Goal: Information Seeking & Learning: Find specific fact

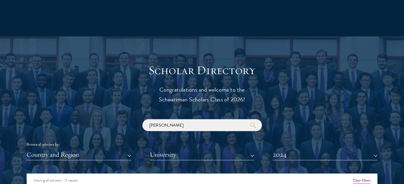
scroll to position [611, 0]
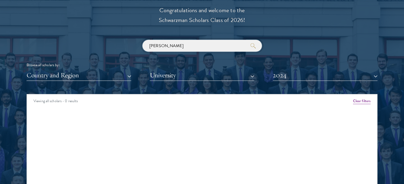
drag, startPoint x: 197, startPoint y: 48, endPoint x: 109, endPoint y: 62, distance: 89.2
click at [109, 62] on div "[PERSON_NAME] Browse all scholars by: Country and Region All Countries and Regi…" at bounding box center [202, 60] width 351 height 41
click button "submit" at bounding box center [0, 0] width 0 height 0
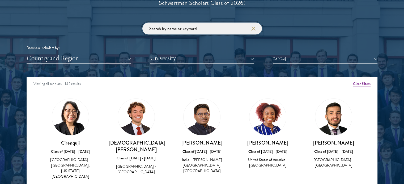
scroll to position [637, 0]
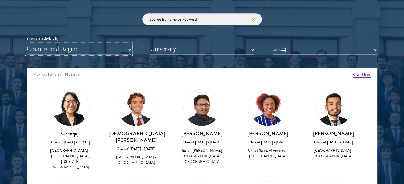
click at [102, 45] on button "Country and Region" at bounding box center [79, 49] width 105 height 11
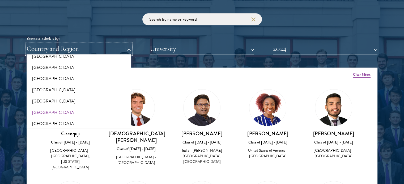
scroll to position [1113, 0]
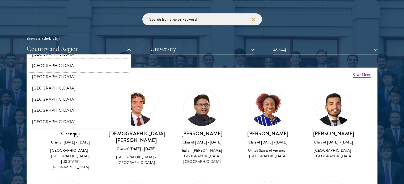
click at [52, 68] on button "[GEOGRAPHIC_DATA]" at bounding box center [78, 65] width 101 height 11
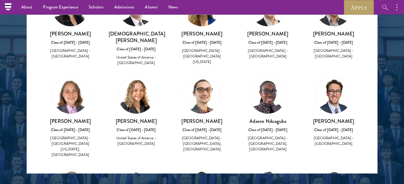
scroll to position [611, 0]
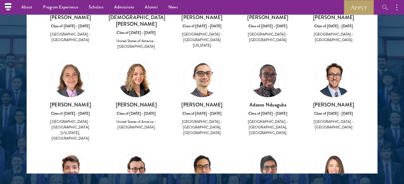
drag, startPoint x: 248, startPoint y: 147, endPoint x: 285, endPoint y: 144, distance: 36.8
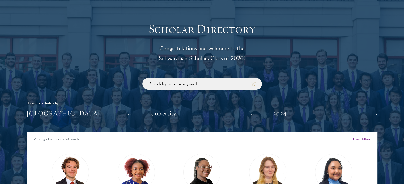
scroll to position [584, 0]
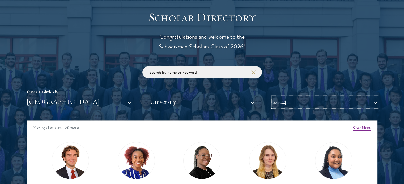
click at [291, 100] on button "2024" at bounding box center [325, 102] width 105 height 11
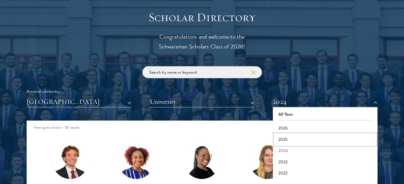
click at [286, 140] on button "2025" at bounding box center [324, 139] width 101 height 11
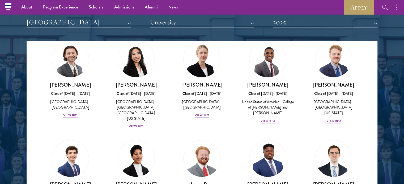
scroll to position [159, 0]
